Goal: Task Accomplishment & Management: Manage account settings

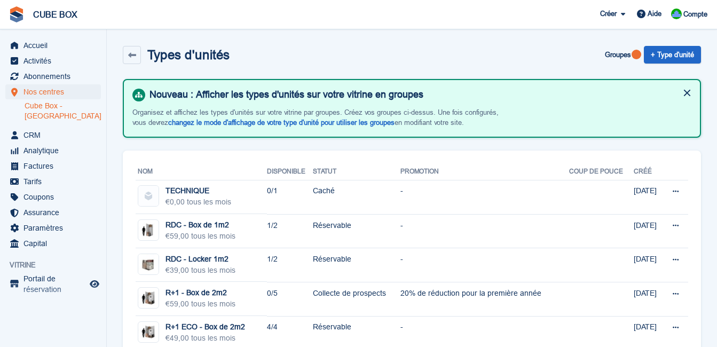
click at [689, 96] on button at bounding box center [687, 92] width 17 height 17
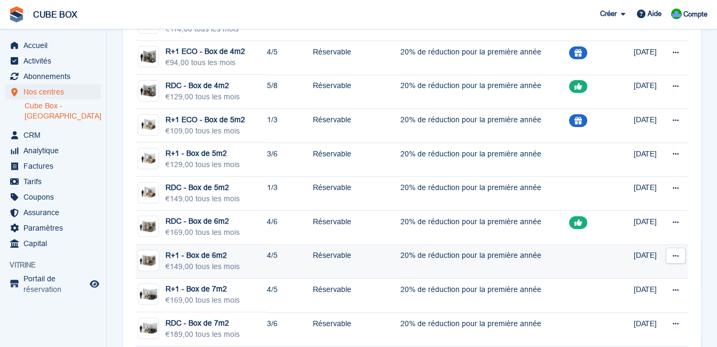
scroll to position [427, 0]
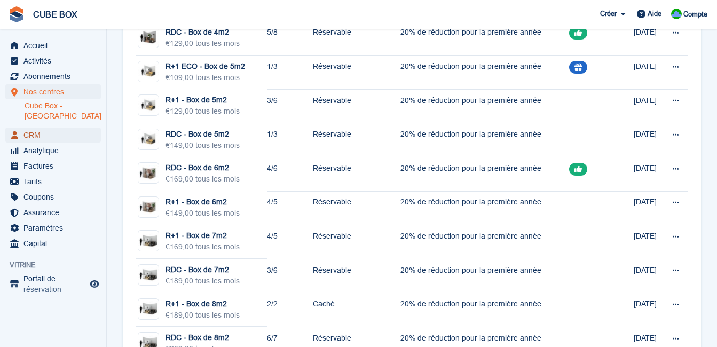
click at [41, 132] on span "CRM" at bounding box center [56, 135] width 64 height 15
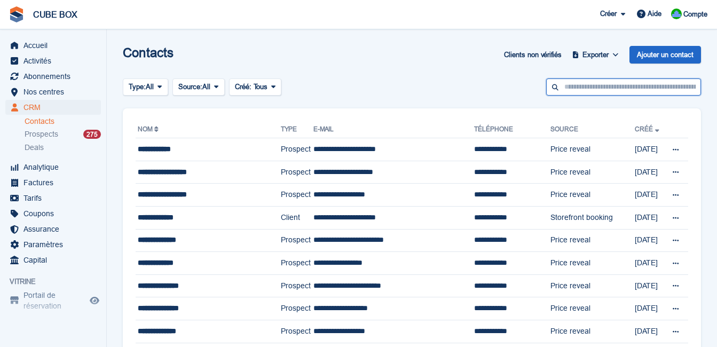
click at [572, 81] on input "text" at bounding box center [623, 88] width 155 height 18
type input "******"
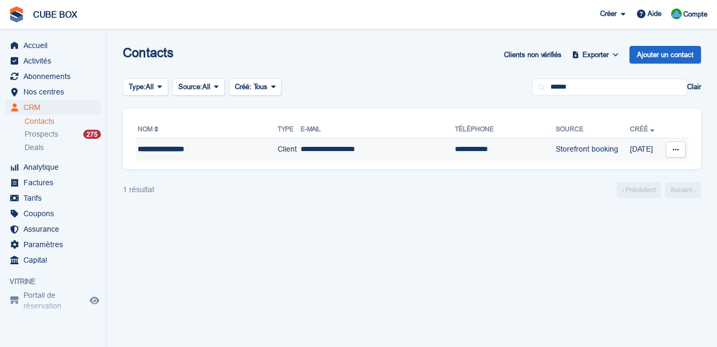
click at [185, 150] on div "**********" at bounding box center [197, 149] width 118 height 11
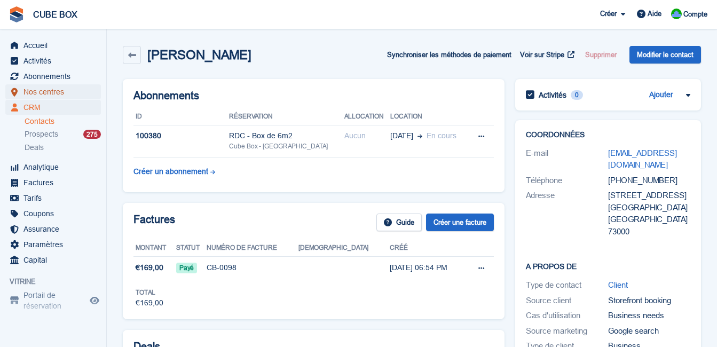
click at [40, 96] on span "Nos centres" at bounding box center [56, 91] width 64 height 15
click at [44, 89] on span "Nos centres" at bounding box center [56, 91] width 64 height 15
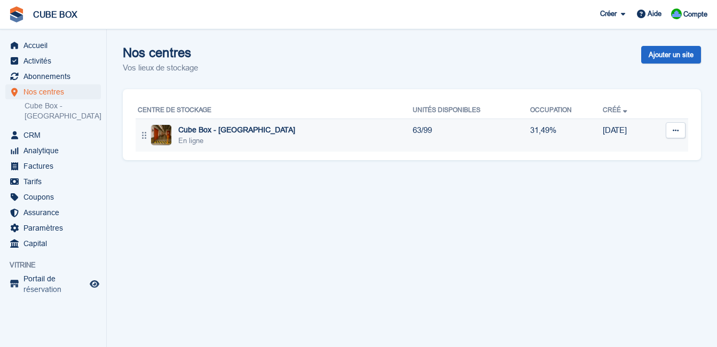
click at [231, 139] on div "En ligne" at bounding box center [236, 141] width 117 height 11
click at [234, 126] on div "Cube Box - [GEOGRAPHIC_DATA]" at bounding box center [236, 129] width 117 height 11
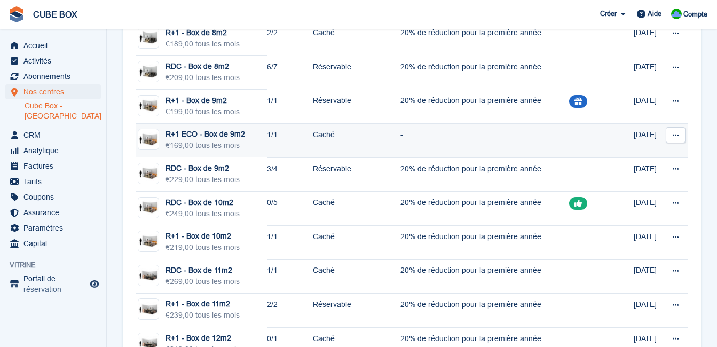
scroll to position [800, 0]
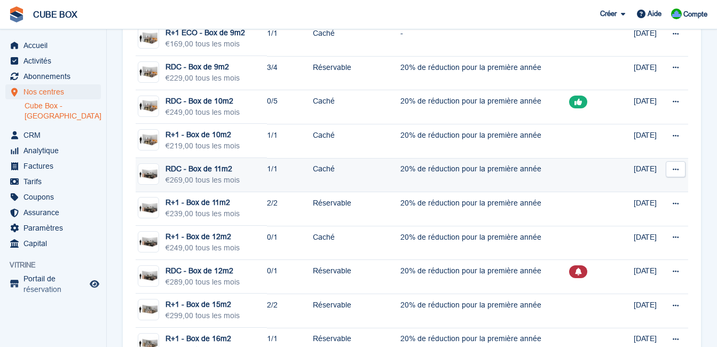
click at [214, 187] on td "RDC - Box de 11m2 €269,00 tous les mois" at bounding box center [201, 175] width 131 height 34
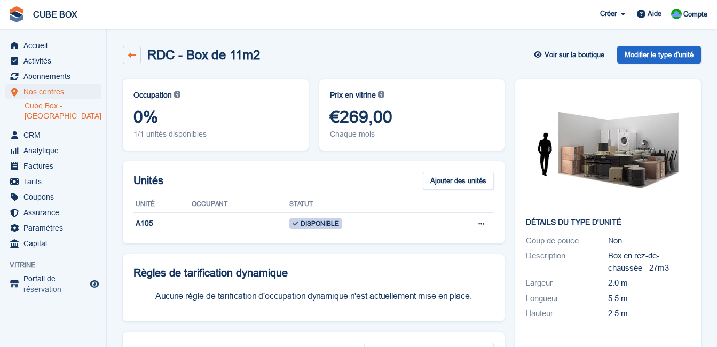
click at [129, 56] on icon at bounding box center [132, 55] width 8 height 8
